Goal: Check status: Check status

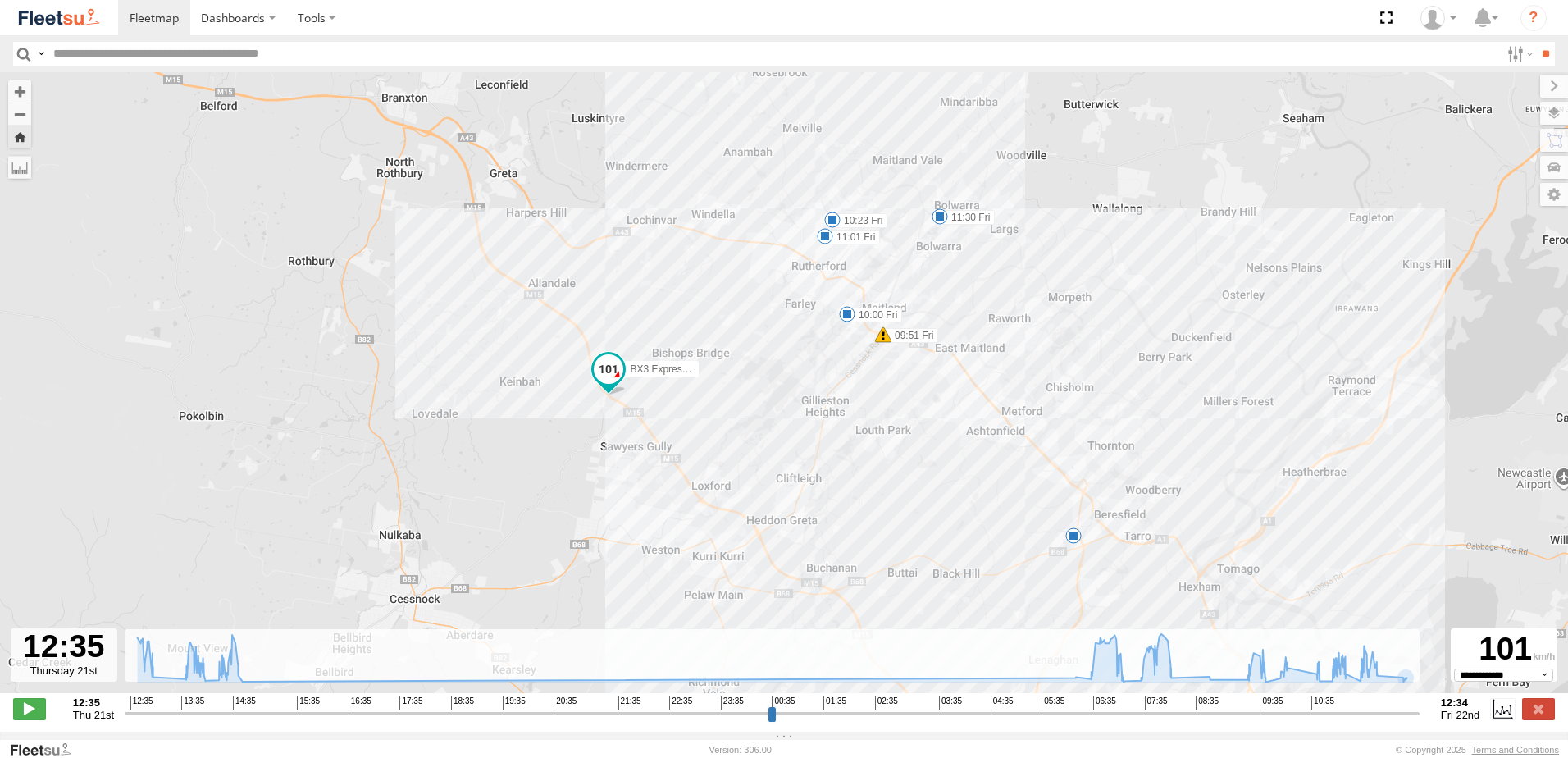
select select "**********"
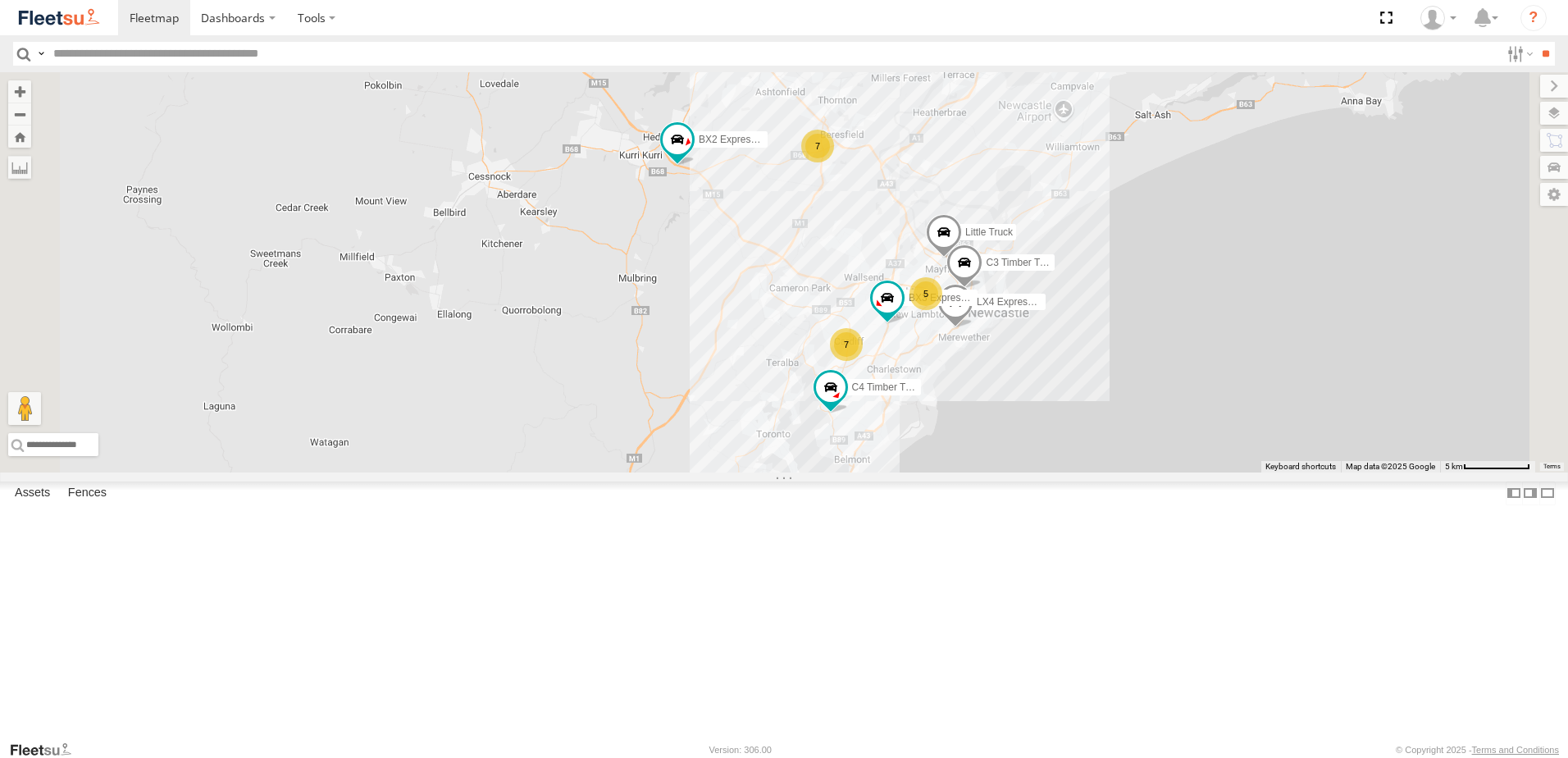
drag, startPoint x: 960, startPoint y: 324, endPoint x: 950, endPoint y: 343, distance: 21.5
click at [954, 336] on div "7 5 7 C3 Timber Truck 2 LX4 Express Ute C4 Timber Truck BX2 Express Ute BX3 Exp…" at bounding box center [784, 272] width 1568 height 400
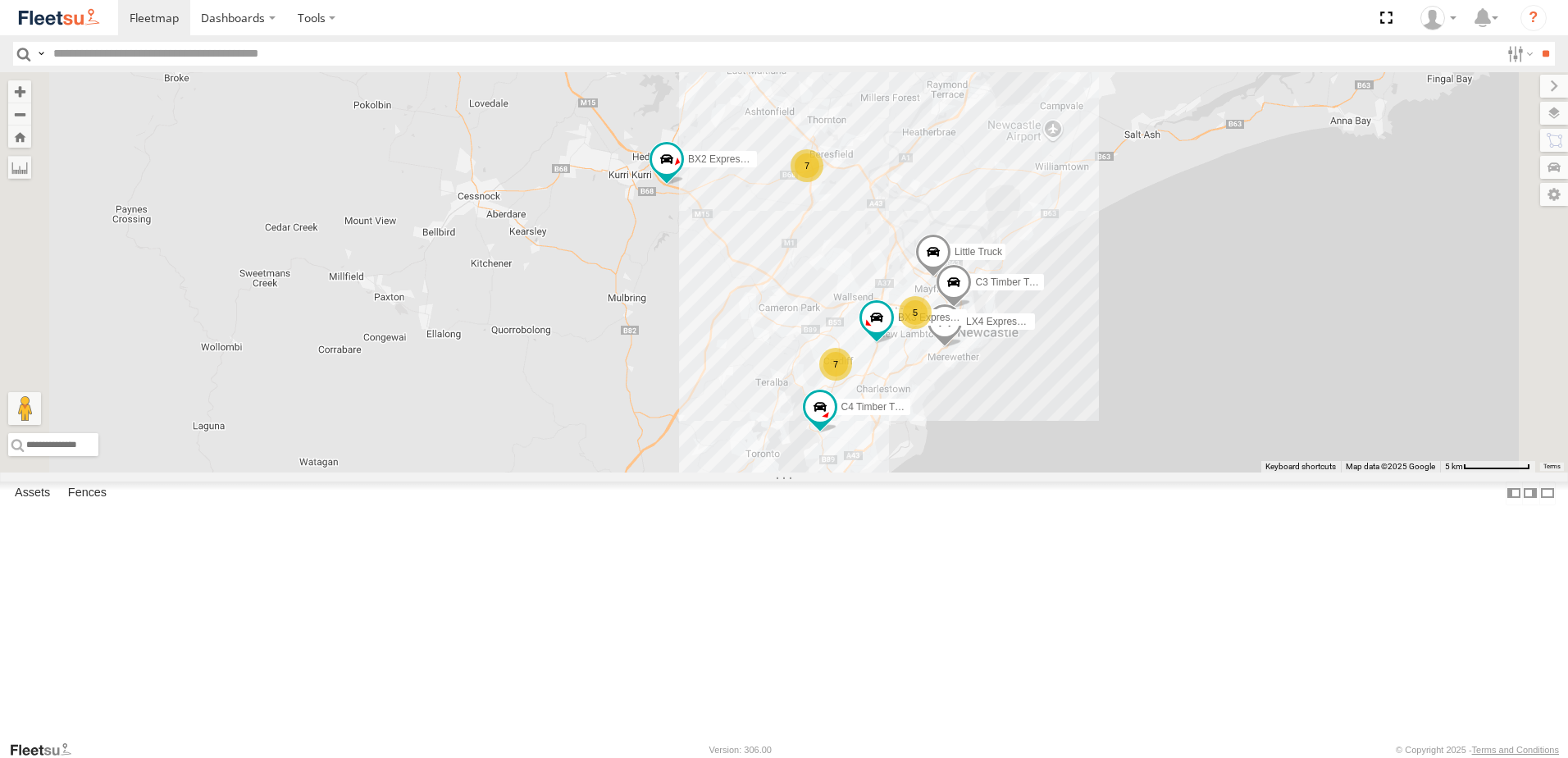
drag, startPoint x: 963, startPoint y: 363, endPoint x: 950, endPoint y: 363, distance: 13.0
click at [953, 363] on div "7 5 7 C3 Timber Truck 2 LX4 Express Ute C4 Timber Truck BX2 Express Ute BX3 Exp…" at bounding box center [784, 272] width 1568 height 400
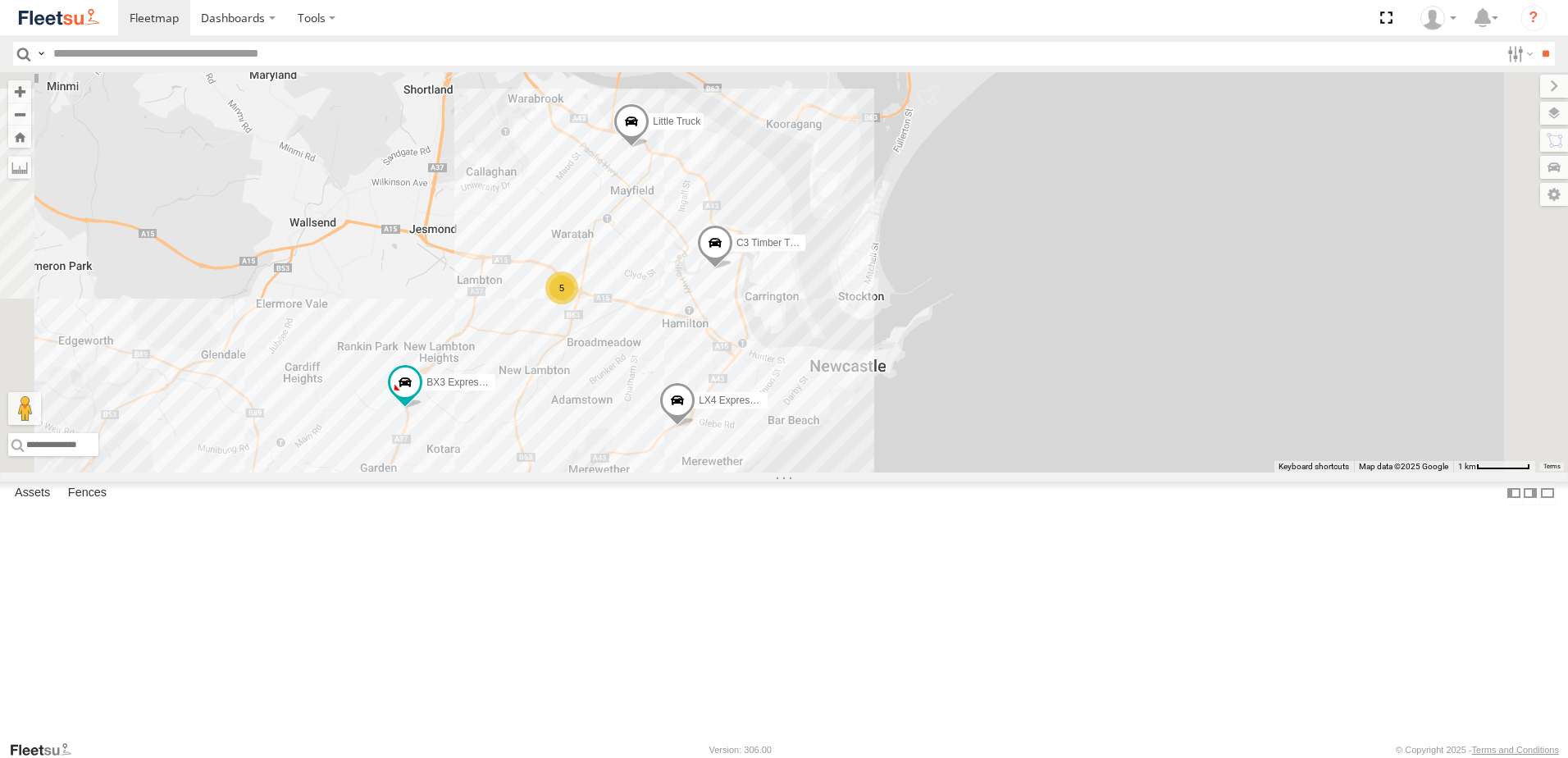
drag, startPoint x: 654, startPoint y: 554, endPoint x: 729, endPoint y: 524, distance: 80.8
click at [718, 472] on div "C3 Timber Truck LX4 Express Ute C4 Timber Truck BX2 Express Ute BX3 Express Ute…" at bounding box center [784, 272] width 1568 height 400
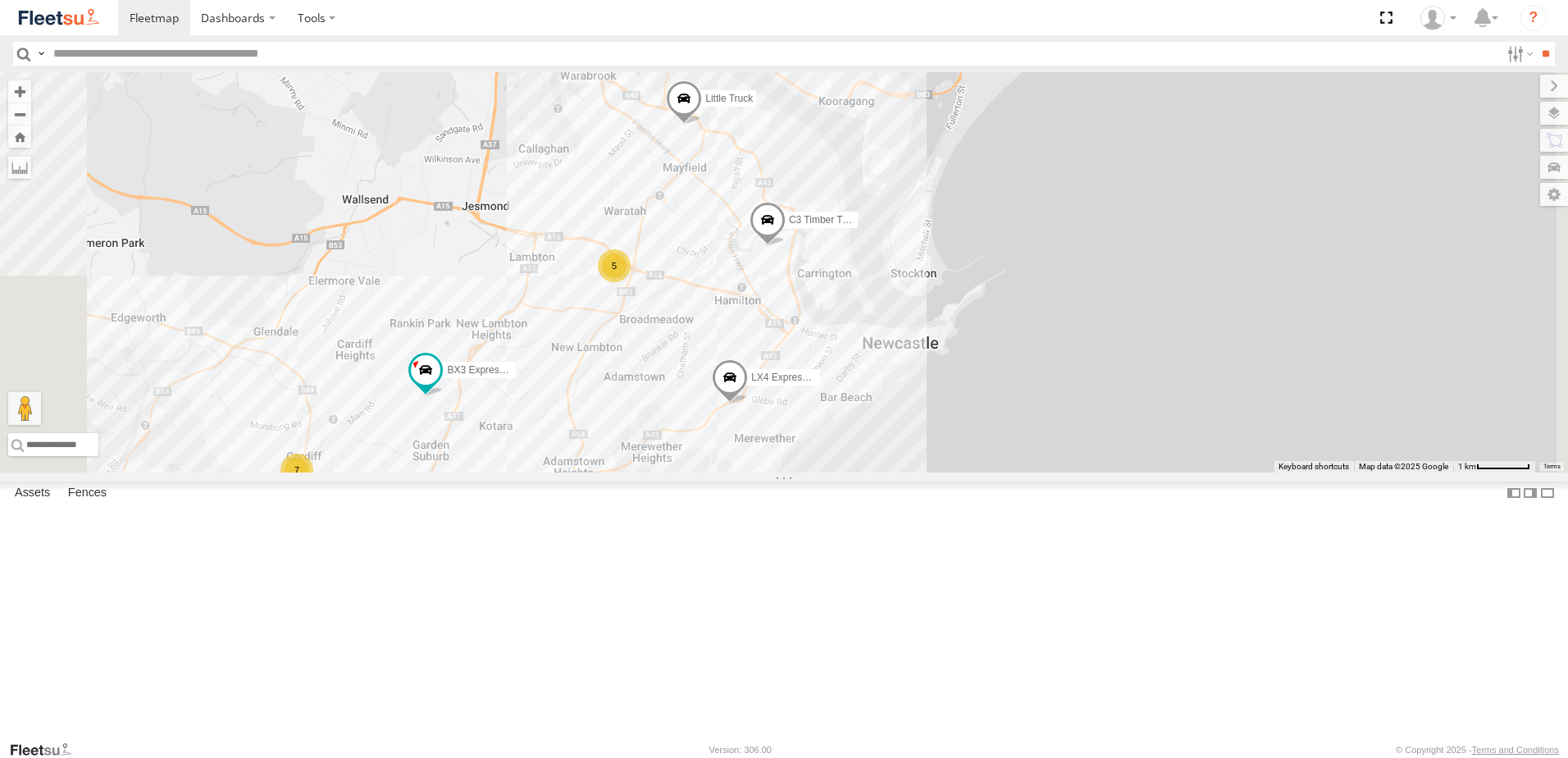
drag, startPoint x: 739, startPoint y: 528, endPoint x: 792, endPoint y: 502, distance: 59.0
click at [777, 472] on div "C3 Timber Truck LX4 Express Ute C4 Timber Truck BX2 Express Ute BX3 Express Ute…" at bounding box center [784, 272] width 1568 height 400
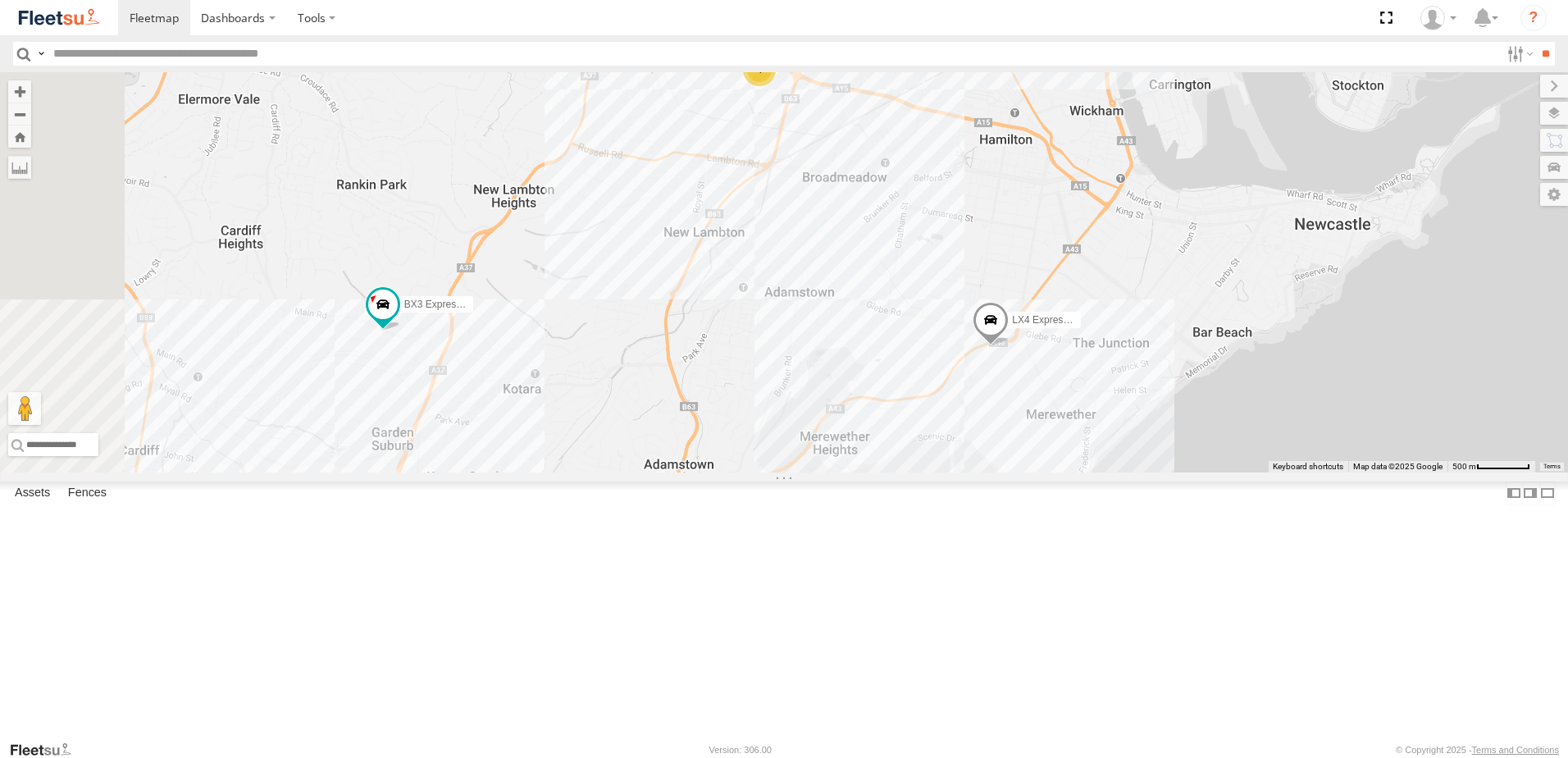
drag, startPoint x: 793, startPoint y: 493, endPoint x: 838, endPoint y: 469, distance: 51.0
click at [837, 469] on div "C3 Timber Truck LX4 Express Ute C4 Timber Truck BX2 Express Ute BX3 Express Ute…" at bounding box center [784, 272] width 1568 height 400
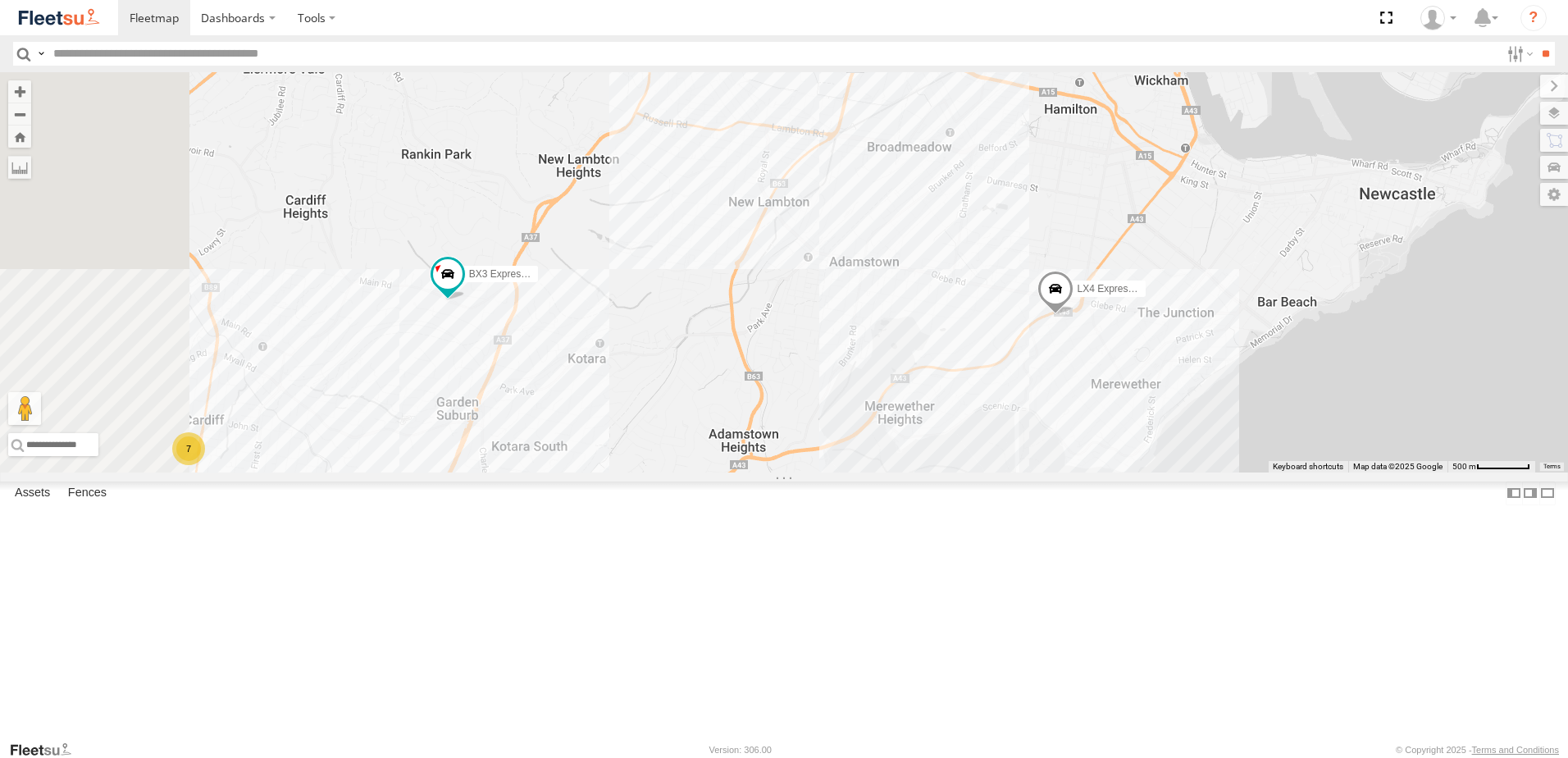
drag, startPoint x: 1249, startPoint y: 340, endPoint x: 1209, endPoint y: 373, distance: 51.9
click at [1221, 359] on div "C3 Timber Truck LX4 Express Ute C4 Timber Truck BX2 Express Ute BX3 Express Ute…" at bounding box center [784, 272] width 1568 height 400
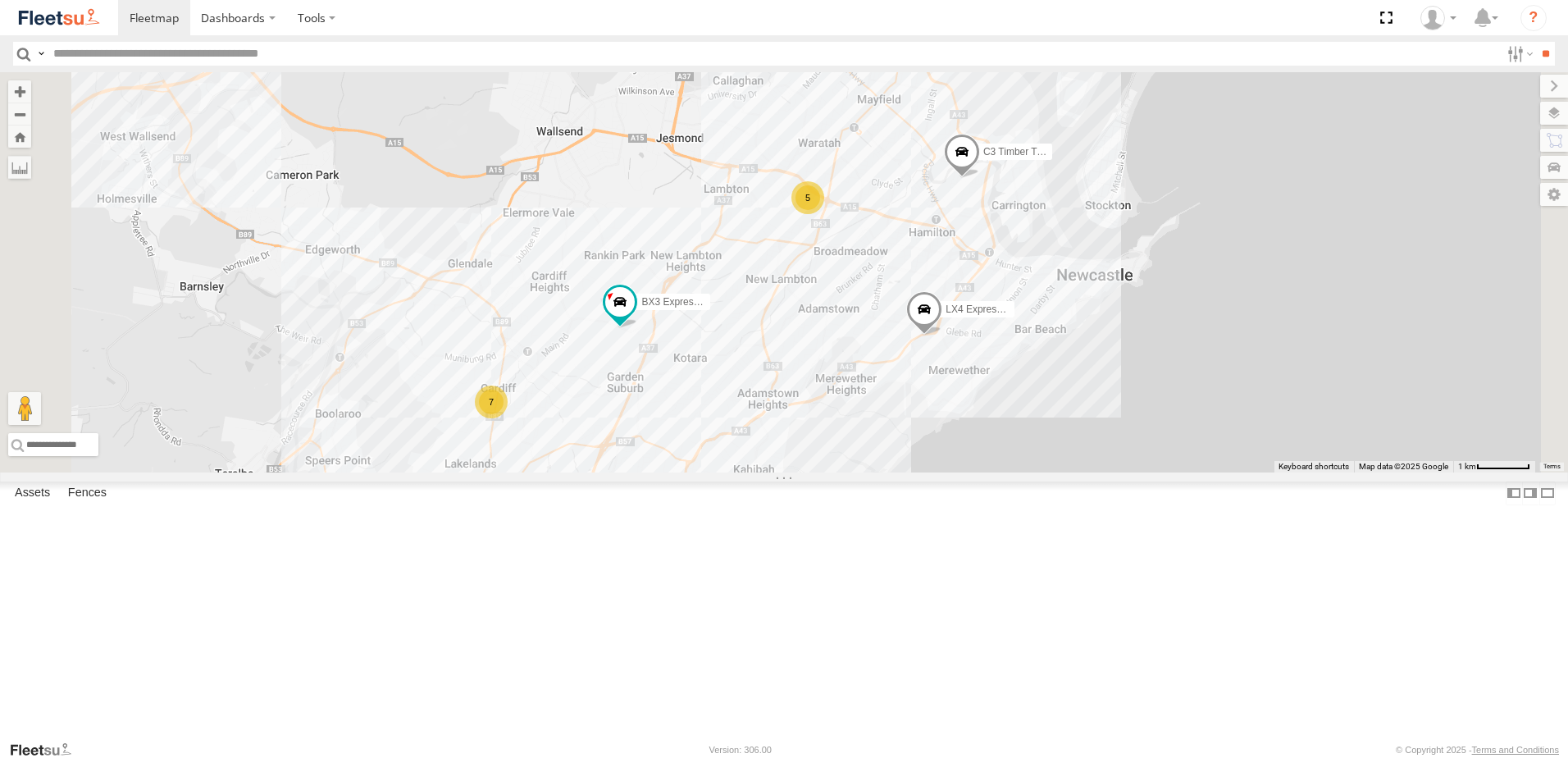
drag, startPoint x: 968, startPoint y: 276, endPoint x: 1001, endPoint y: 391, distance: 119.6
click at [990, 369] on div "C3 Timber Truck LX4 Express Ute C4 Timber Truck BX2 Express Ute BX3 Express Ute…" at bounding box center [784, 272] width 1568 height 400
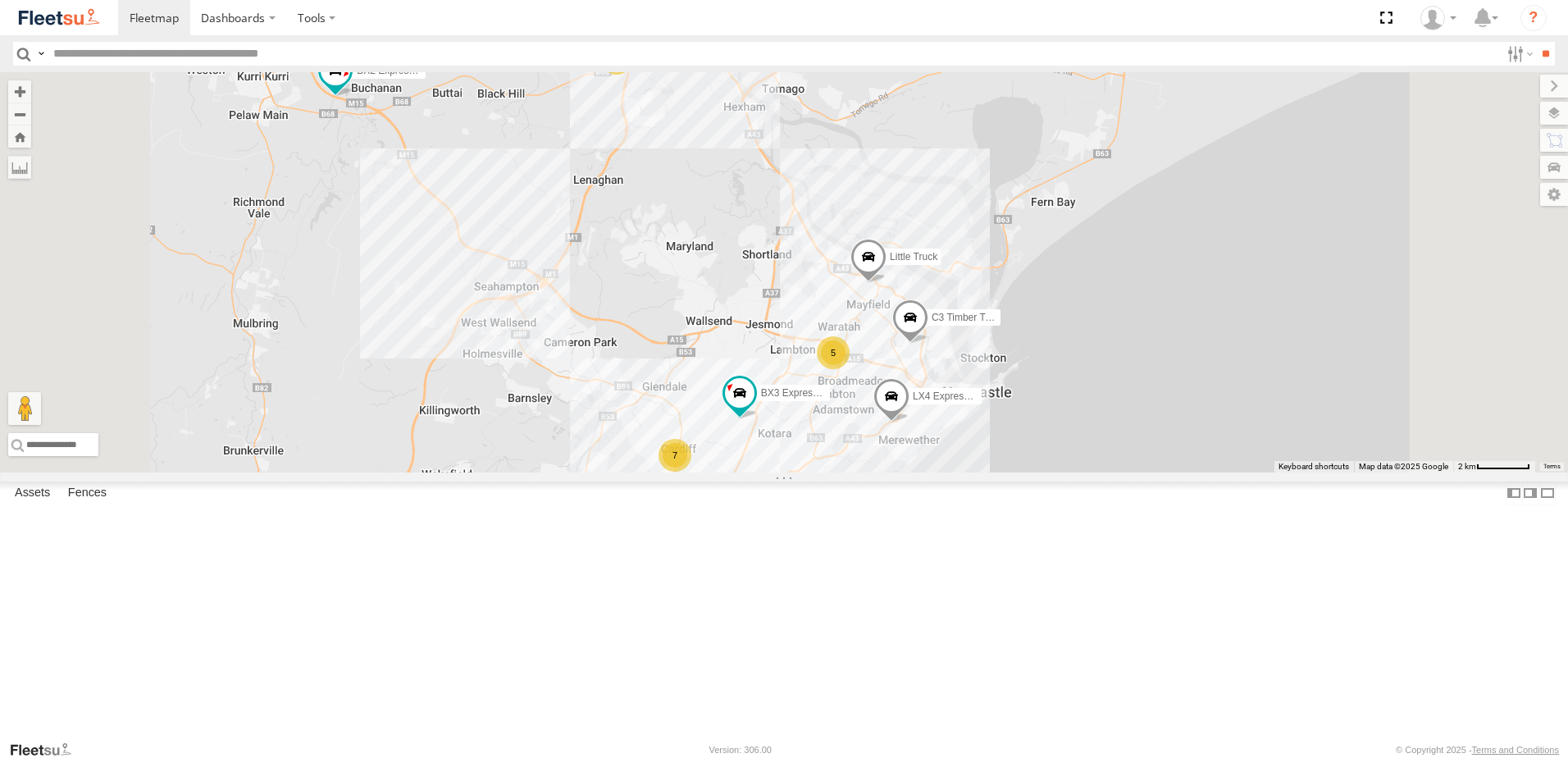
drag, startPoint x: 1009, startPoint y: 340, endPoint x: 1012, endPoint y: 395, distance: 55.1
click at [1011, 390] on div "C3 Timber Truck LX4 Express Ute C4 Timber Truck BX2 Express Ute BX3 Express Ute…" at bounding box center [784, 272] width 1568 height 400
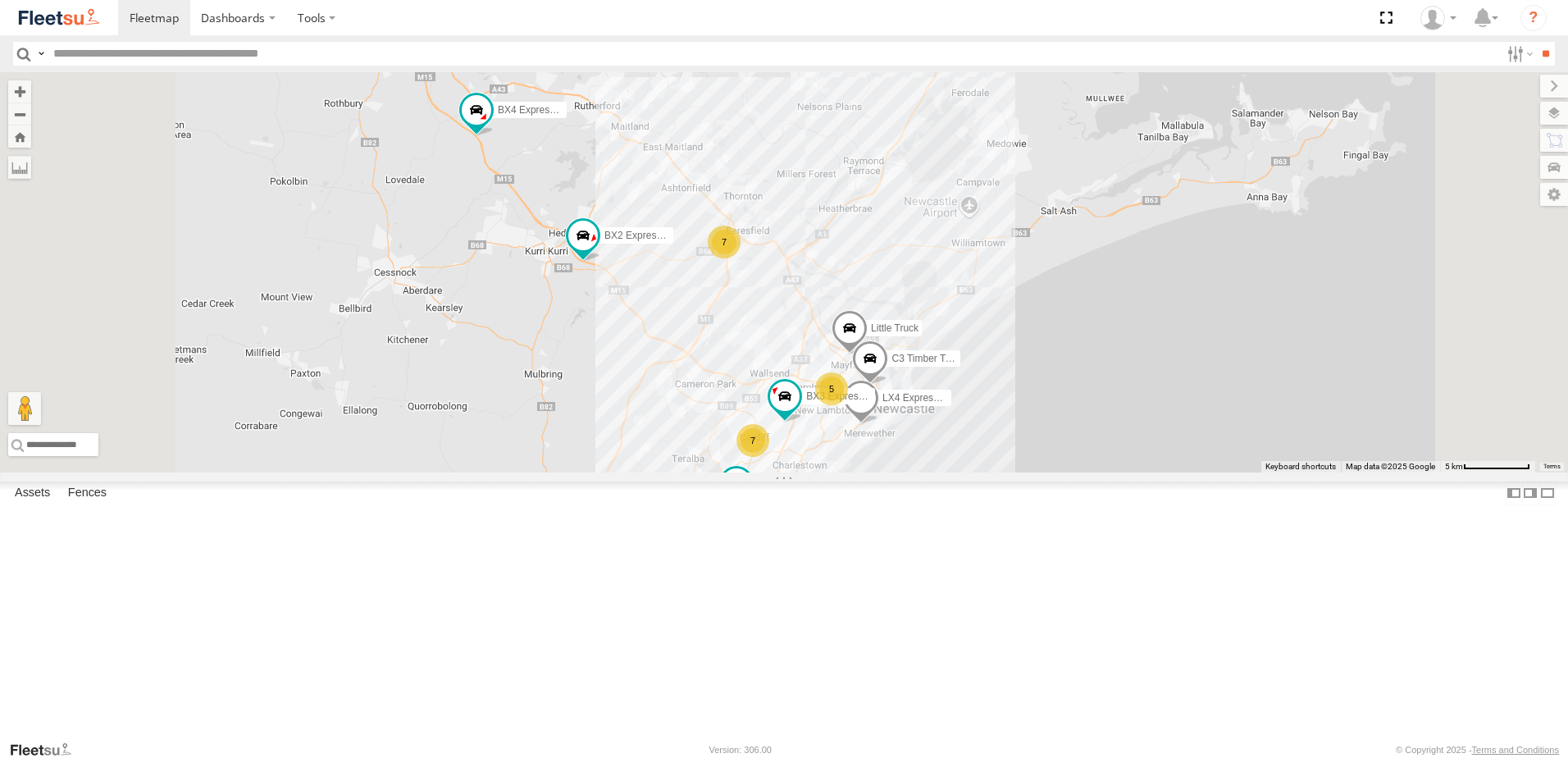
drag, startPoint x: 890, startPoint y: 275, endPoint x: 894, endPoint y: 266, distance: 9.8
click at [893, 267] on div "C3 Timber Truck LX4 Express Ute C4 Timber Truck BX2 Express Ute BX3 Express Ute…" at bounding box center [784, 272] width 1568 height 400
